Goal: Information Seeking & Learning: Learn about a topic

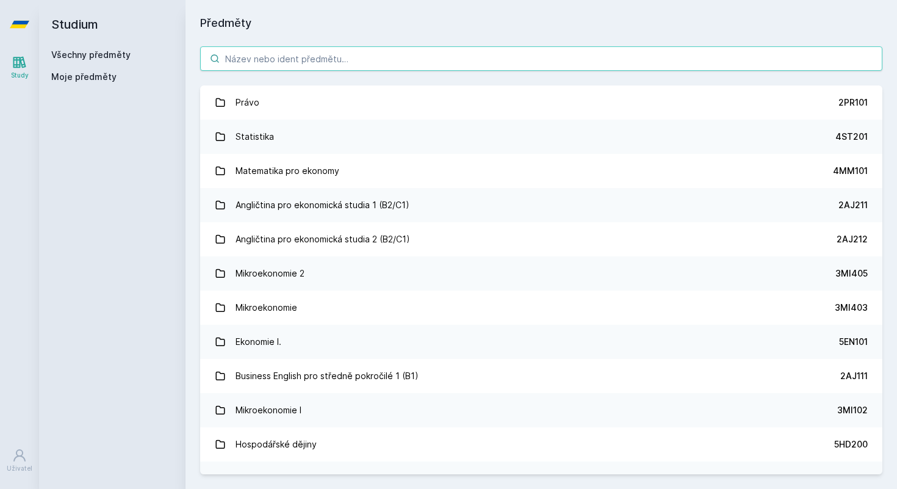
click at [281, 64] on input "search" at bounding box center [541, 58] width 682 height 24
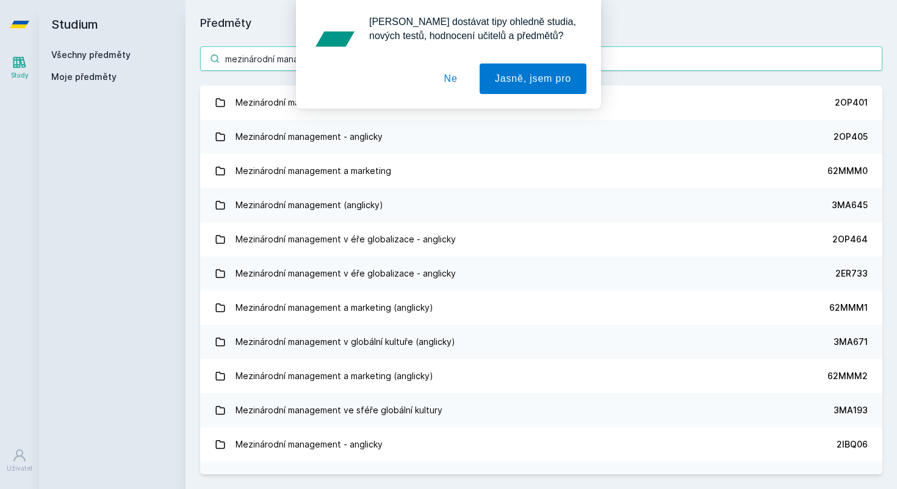
type input "mezinárodní mana"
click at [255, 102] on div "[PERSON_NAME] dostávat tipy ohledně studia, nových testů, hodnocení učitelů a p…" at bounding box center [448, 54] width 897 height 109
click at [265, 101] on div "[PERSON_NAME] dostávat tipy ohledně studia, nových testů, hodnocení učitelů a p…" at bounding box center [448, 54] width 897 height 109
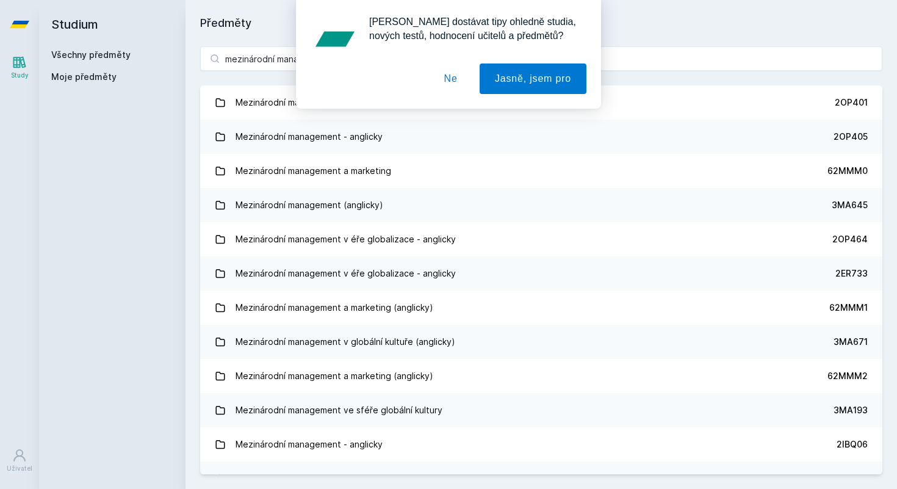
click at [265, 101] on div "[PERSON_NAME] dostávat tipy ohledně studia, nových testů, hodnocení učitelů a p…" at bounding box center [448, 54] width 897 height 109
click at [453, 79] on button "Ne" at bounding box center [451, 78] width 44 height 31
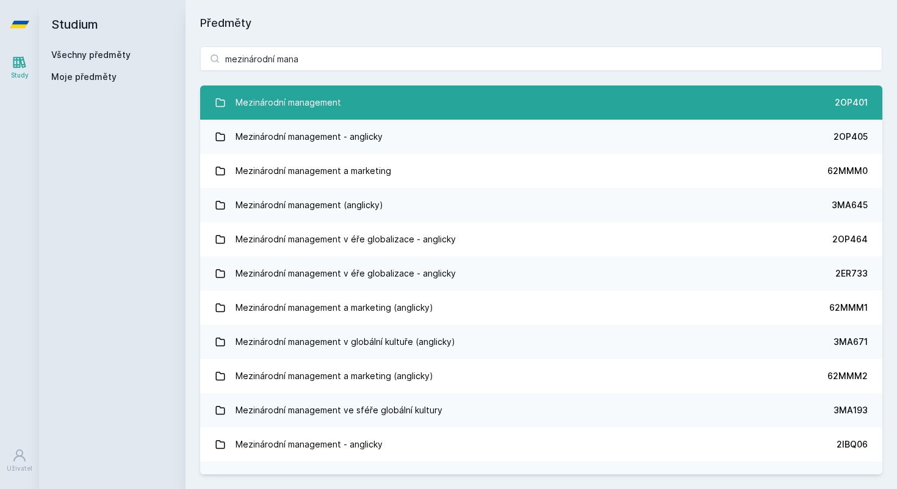
click at [307, 98] on div "Mezinárodní management" at bounding box center [289, 102] width 106 height 24
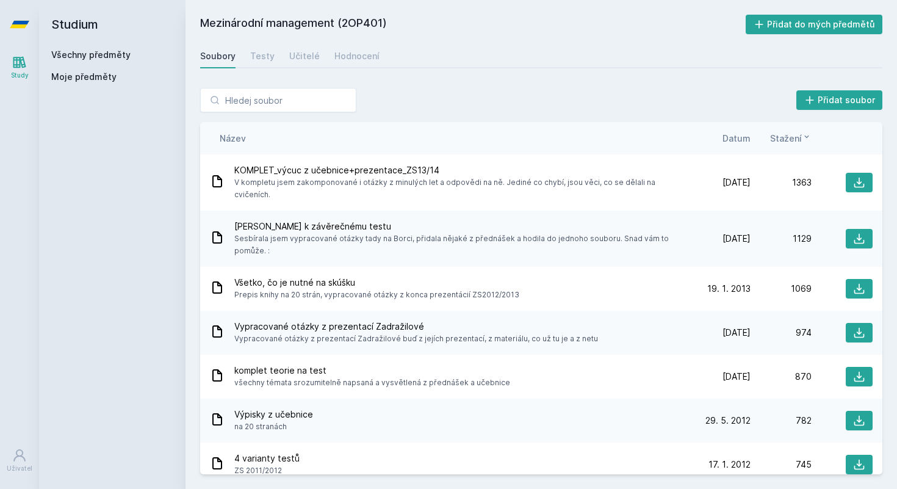
click at [744, 132] on span "Datum" at bounding box center [737, 138] width 28 height 13
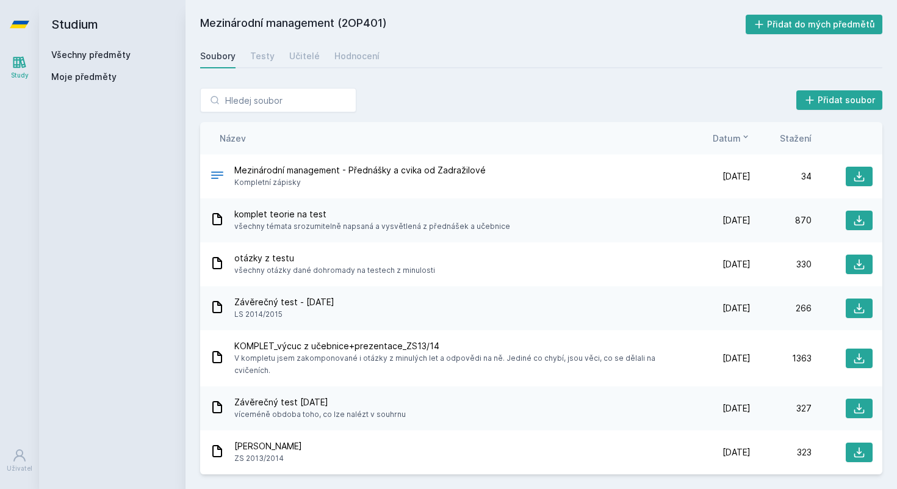
click at [245, 59] on div "Soubory Testy Učitelé Hodnocení" at bounding box center [541, 56] width 682 height 24
click at [348, 48] on link "Hodnocení" at bounding box center [356, 56] width 45 height 24
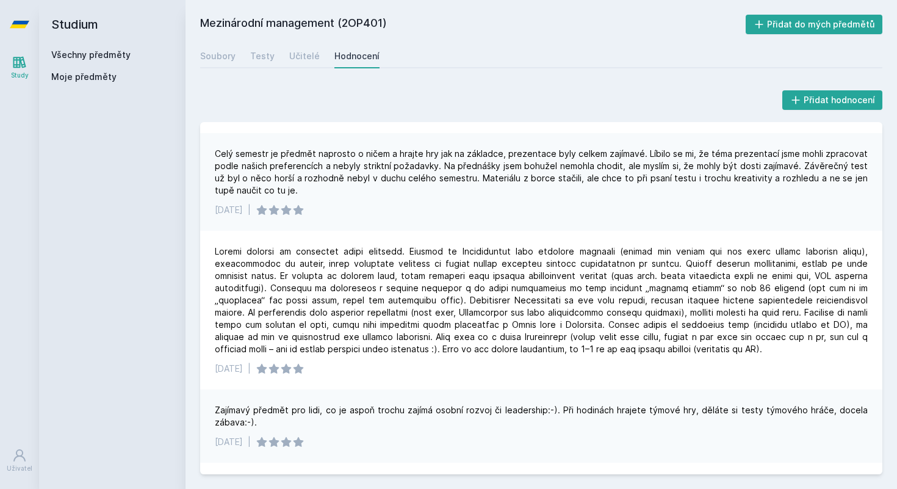
scroll to position [103, 0]
